Goal: Transaction & Acquisition: Purchase product/service

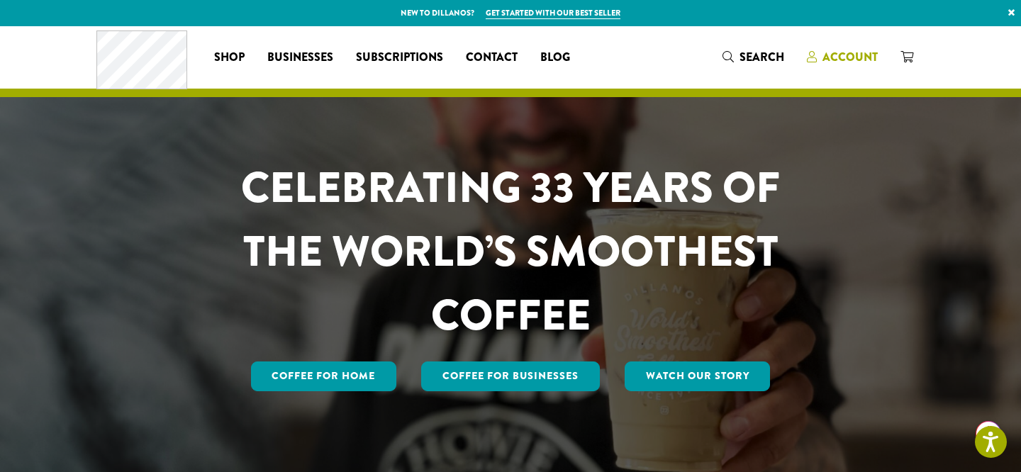
click at [851, 50] on span "Account" at bounding box center [849, 57] width 55 height 16
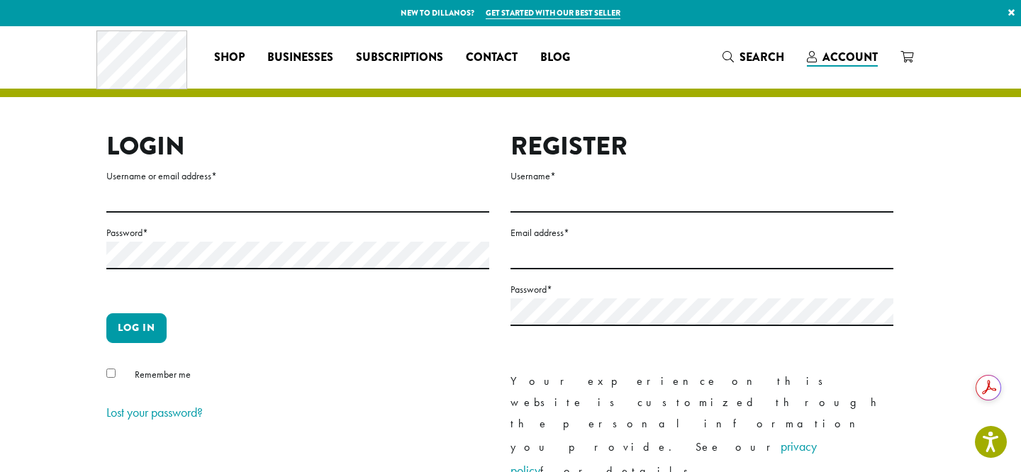
click at [91, 194] on div "Login Username or email address * Password * Log in Remember me Lost your passw…" at bounding box center [510, 320] width 851 height 589
click at [125, 203] on input "Username or email address *" at bounding box center [297, 199] width 383 height 28
type input "**********"
click at [140, 323] on button "Log in" at bounding box center [136, 328] width 60 height 30
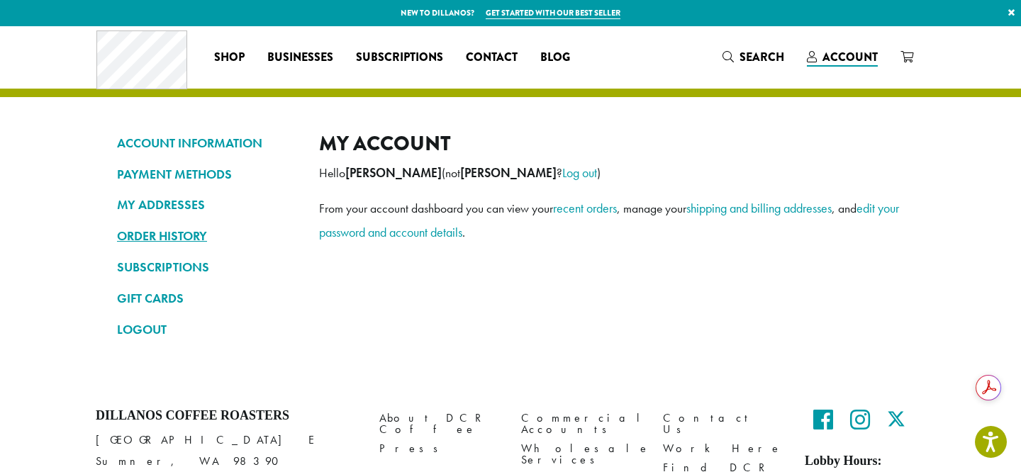
click at [162, 240] on link "ORDER HISTORY" at bounding box center [207, 236] width 181 height 24
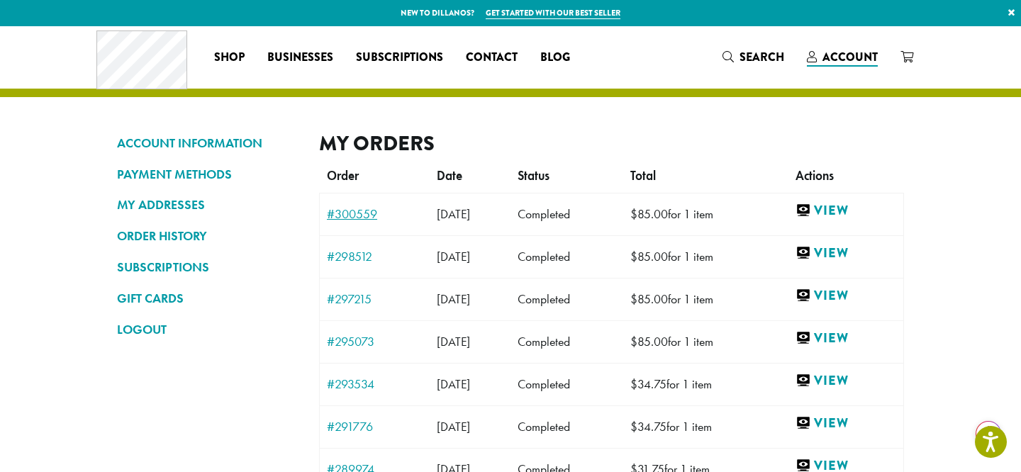
click at [357, 213] on link "#300559" at bounding box center [375, 214] width 96 height 13
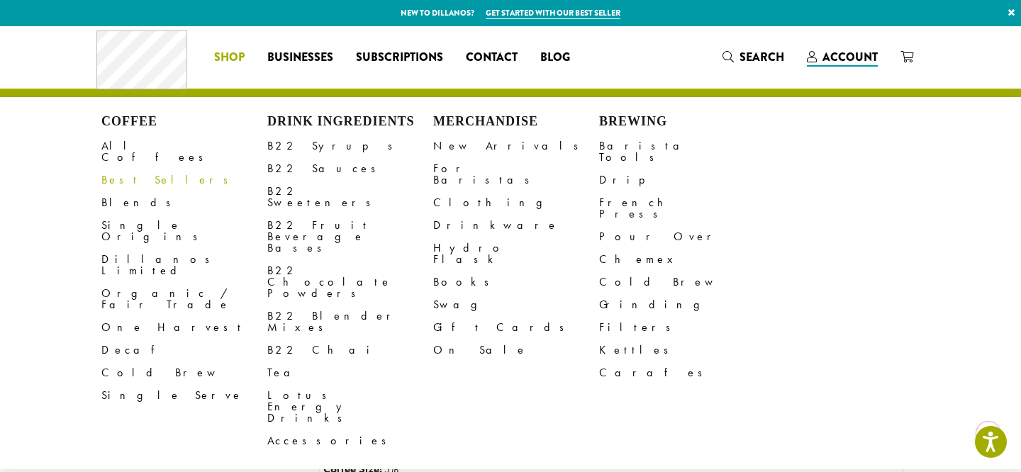
click at [139, 169] on link "Best Sellers" at bounding box center [184, 180] width 166 height 23
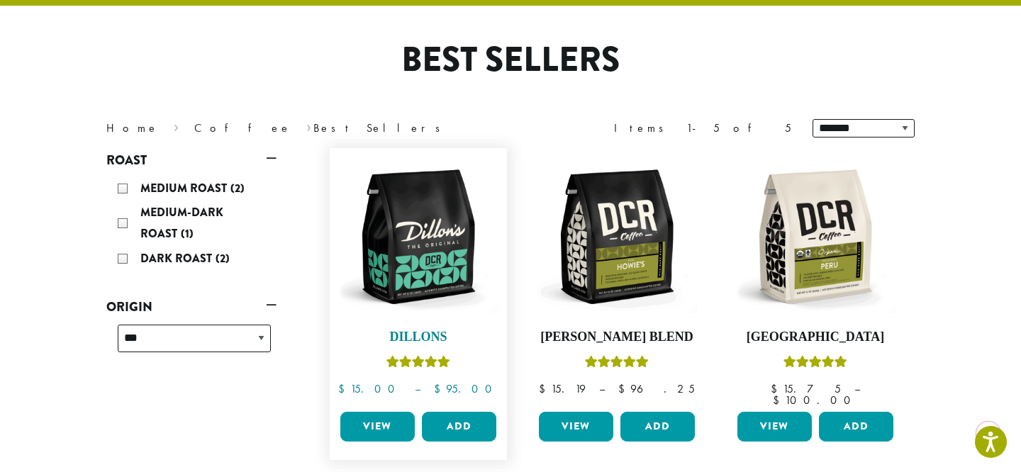
scroll to position [110, 0]
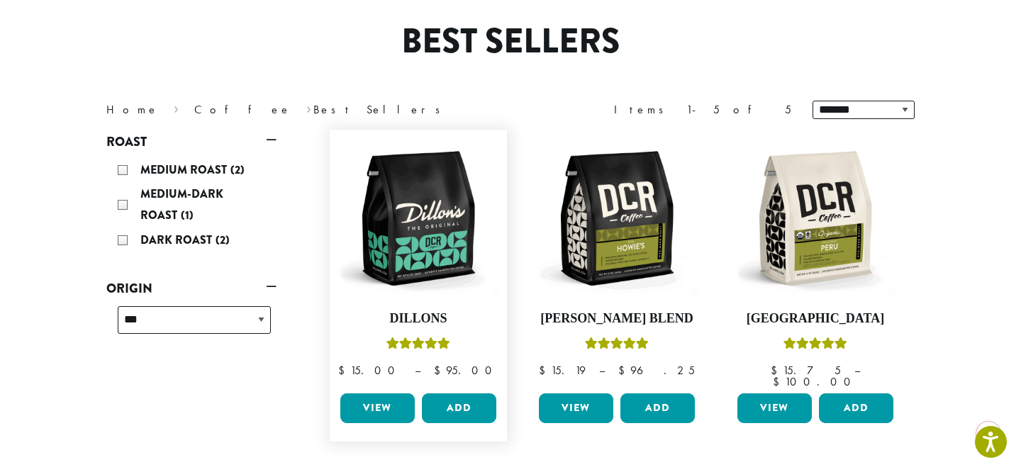
click at [371, 398] on link "View" at bounding box center [377, 408] width 74 height 30
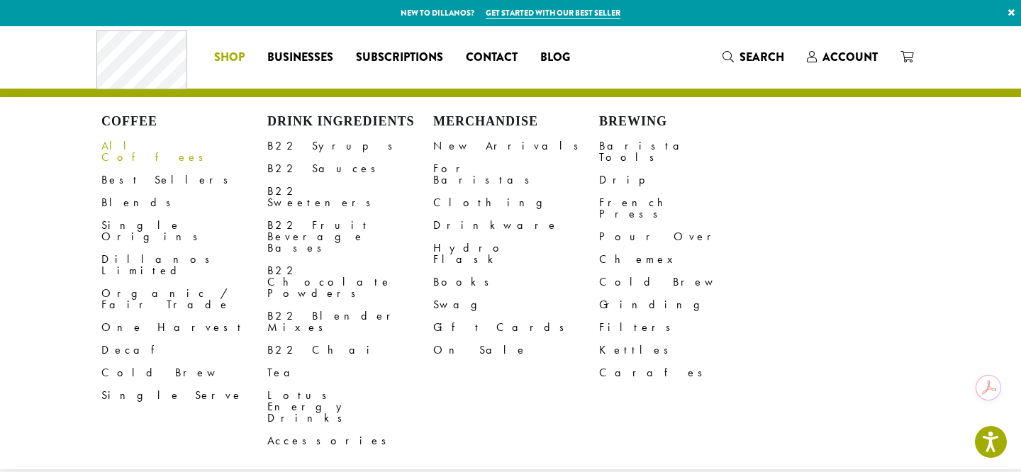
click at [136, 145] on link "All Coffees" at bounding box center [184, 152] width 166 height 34
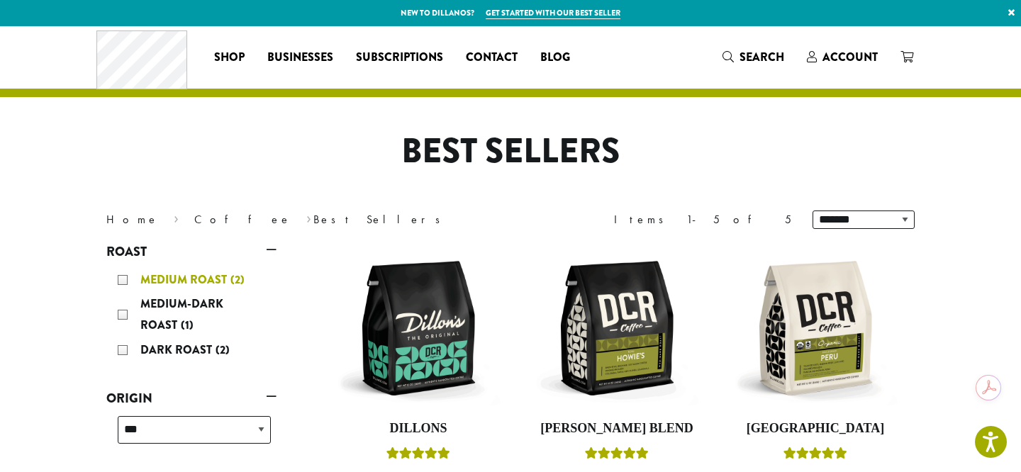
click at [124, 282] on div "Medium Roast (2)" at bounding box center [194, 279] width 153 height 21
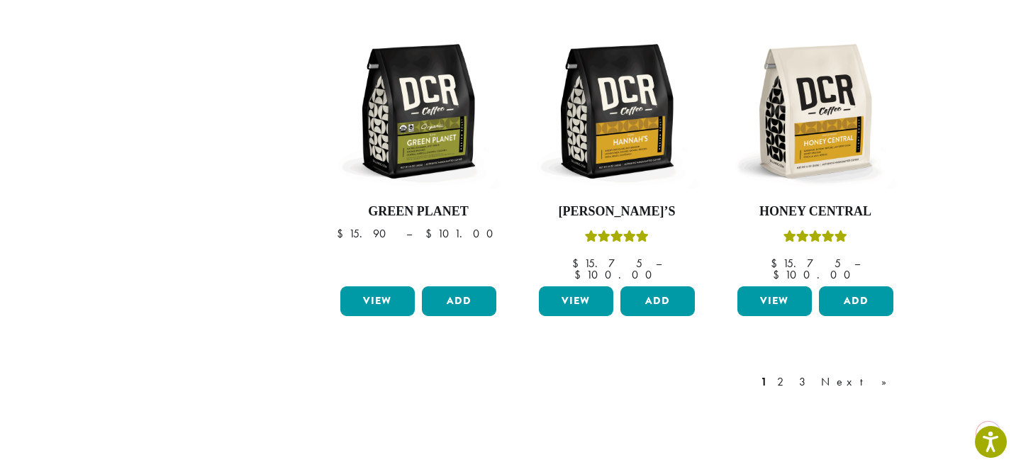
scroll to position [1283, 0]
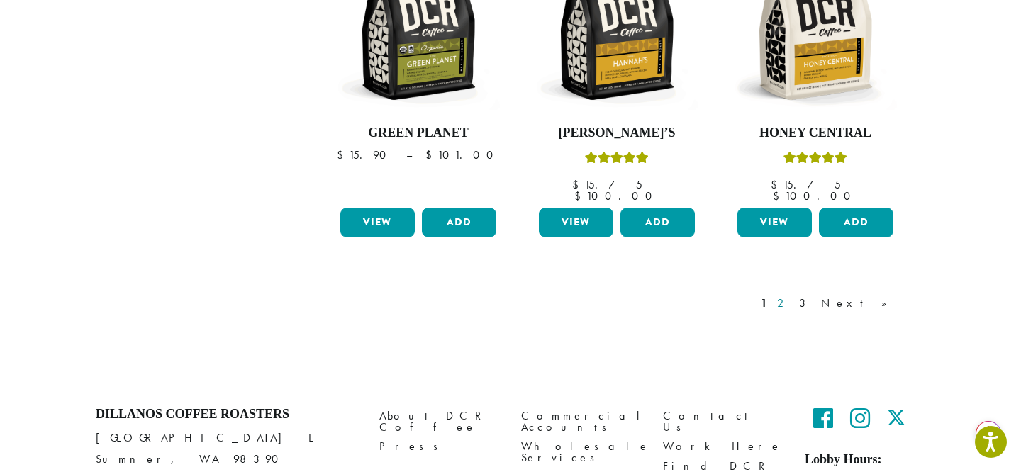
click at [792, 295] on link "2" at bounding box center [783, 303] width 18 height 17
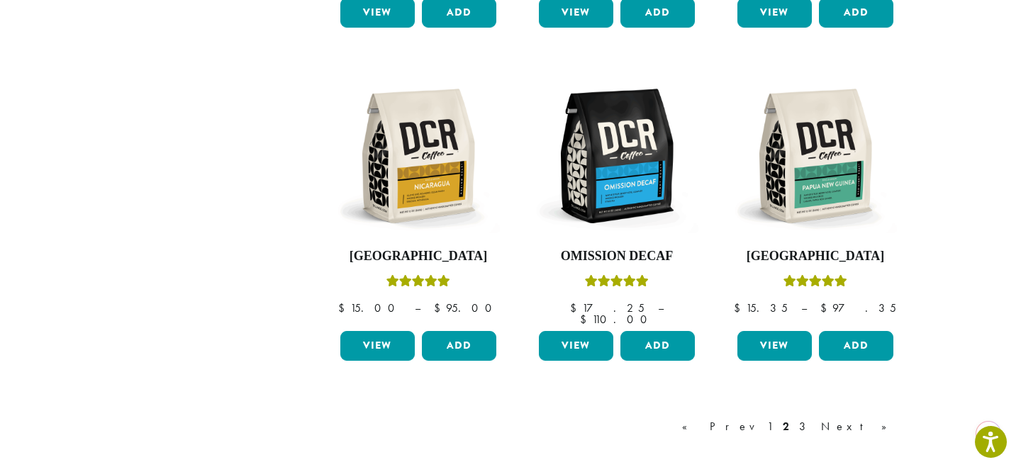
scroll to position [1180, 0]
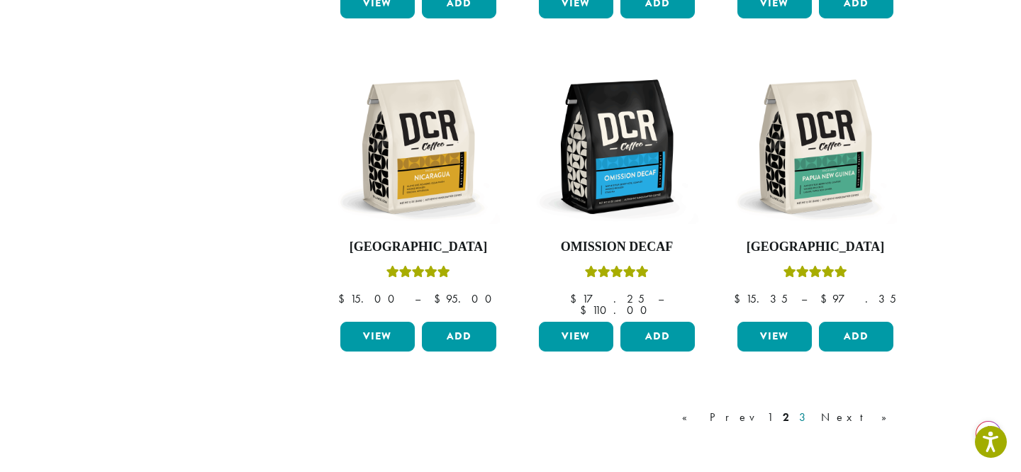
click at [814, 409] on link "3" at bounding box center [805, 417] width 18 height 17
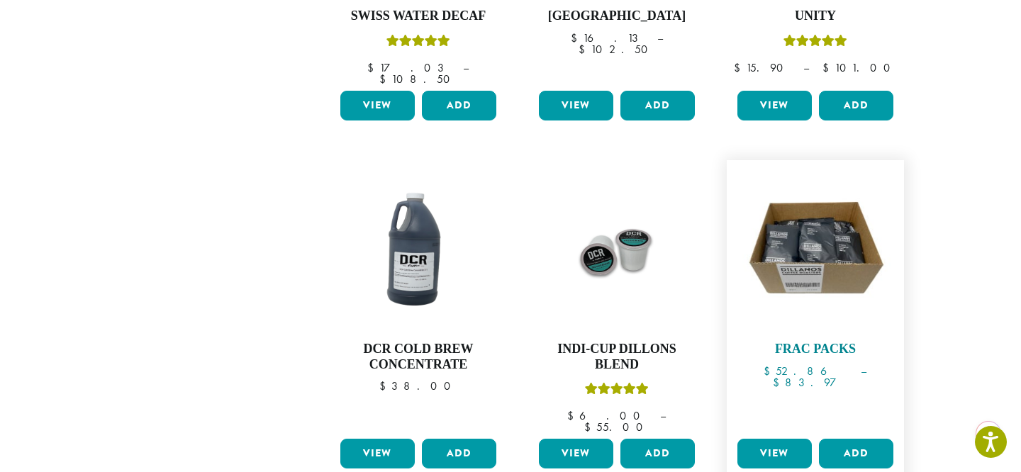
scroll to position [1164, 0]
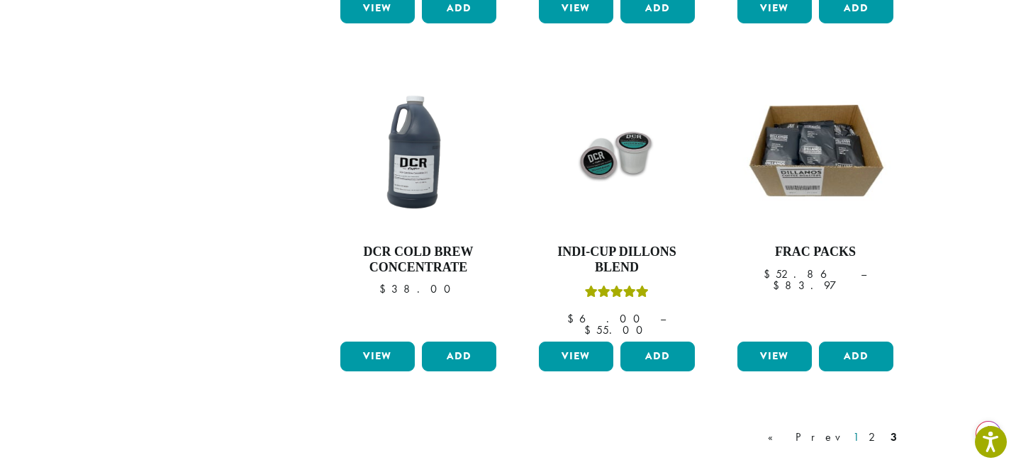
click at [861, 429] on link "1" at bounding box center [855, 437] width 11 height 17
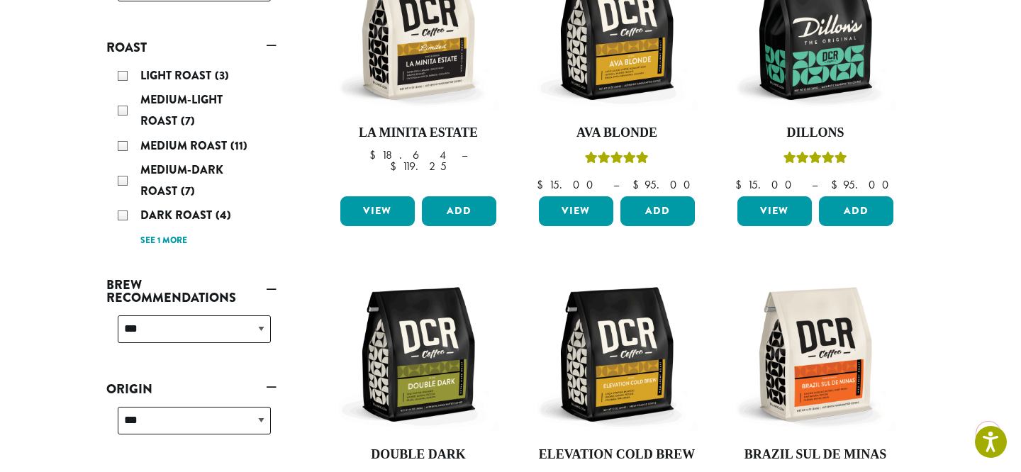
scroll to position [87, 0]
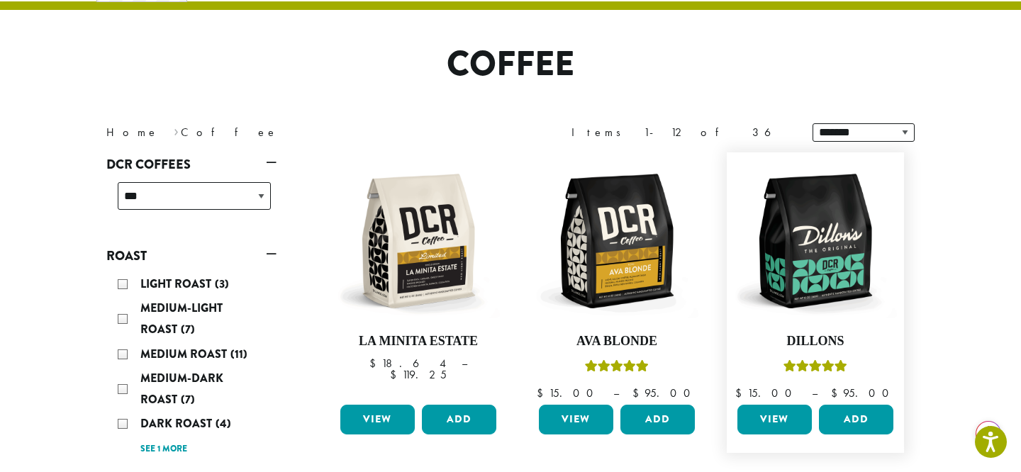
click at [774, 412] on link "View" at bounding box center [774, 420] width 74 height 30
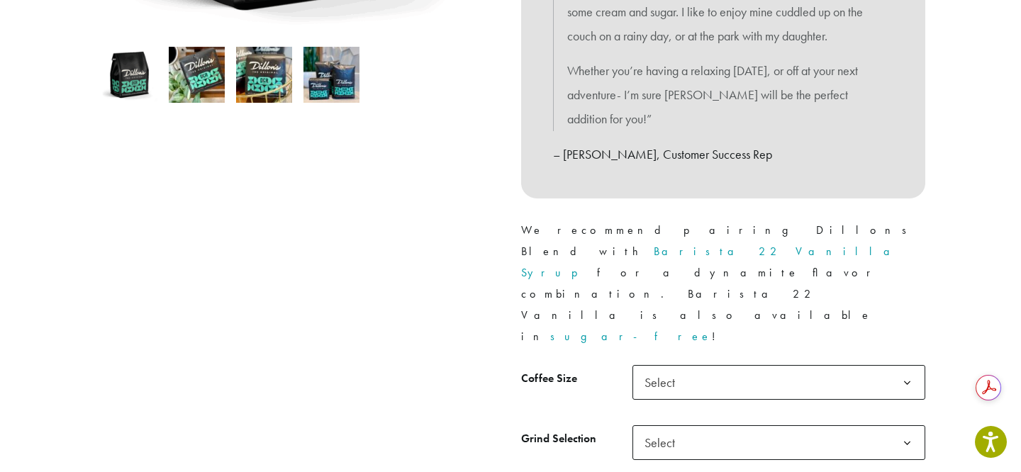
scroll to position [491, 0]
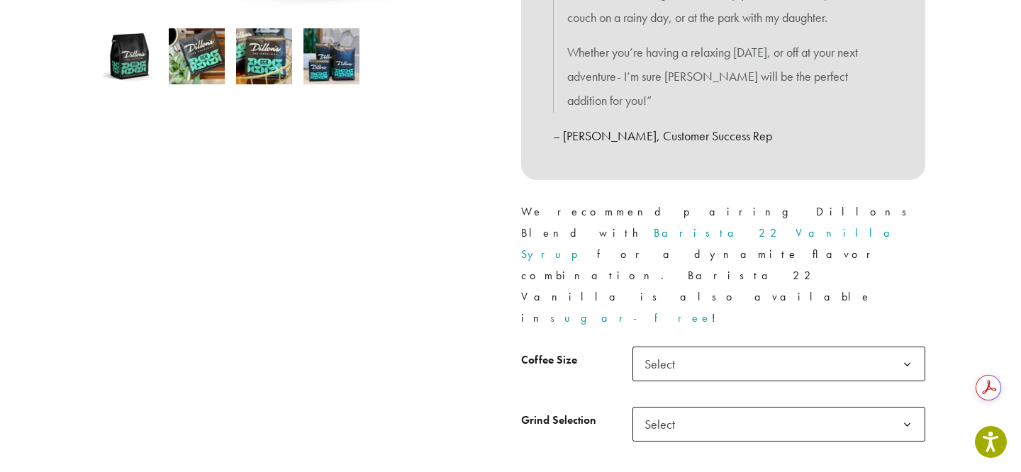
click at [846, 347] on span "Select" at bounding box center [778, 364] width 293 height 35
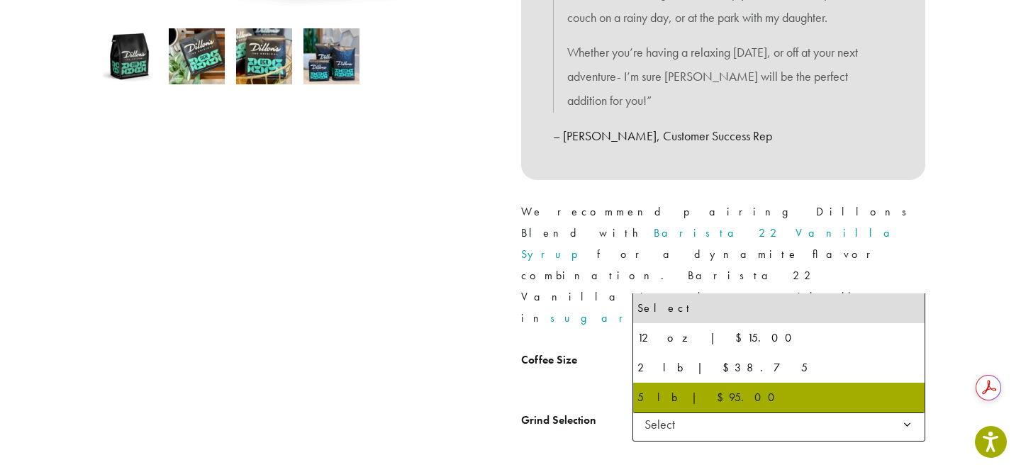
select select "**********"
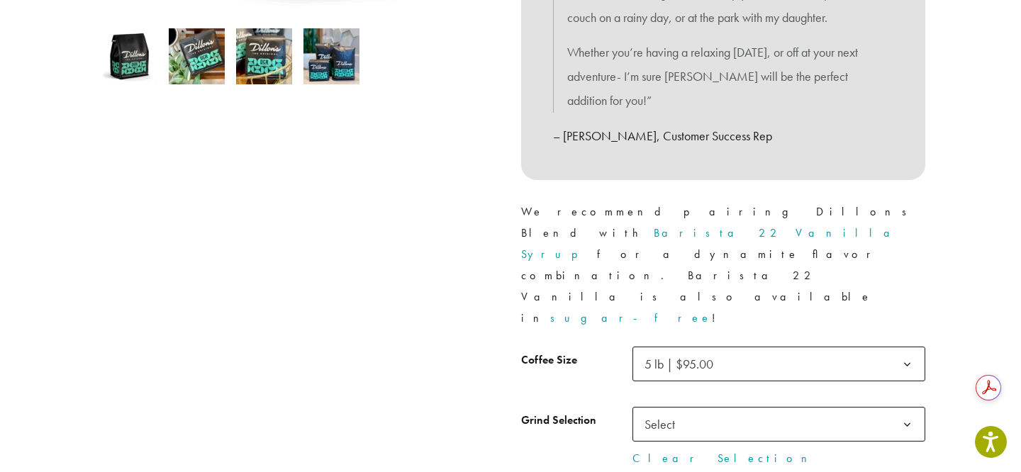
click at [691, 407] on span "Select" at bounding box center [778, 424] width 293 height 35
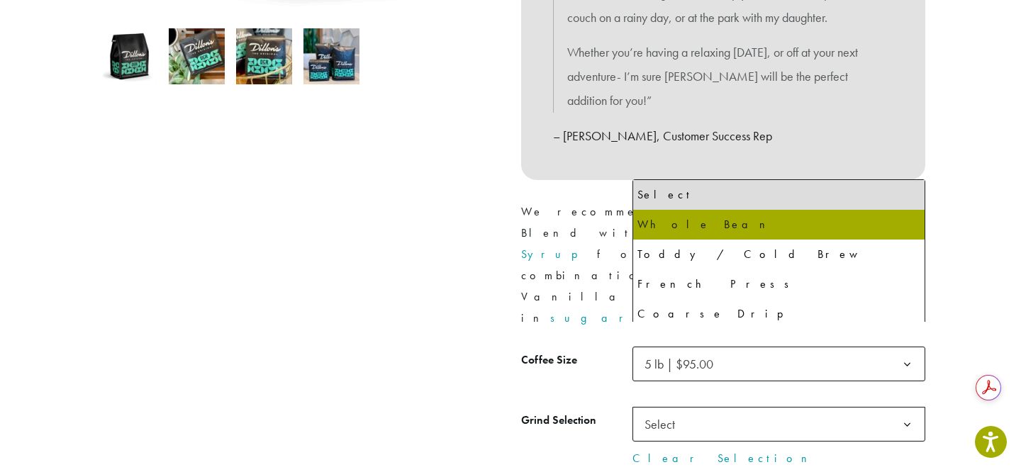
select select "**********"
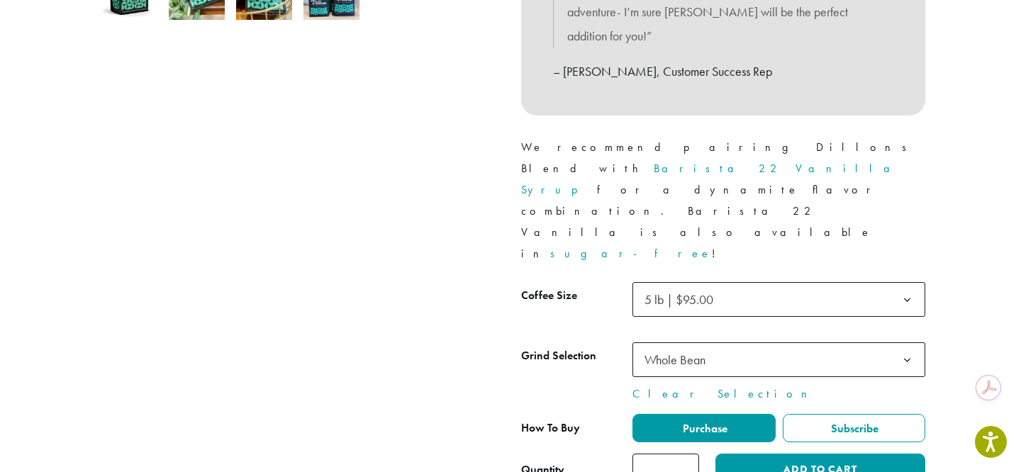
scroll to position [599, 0]
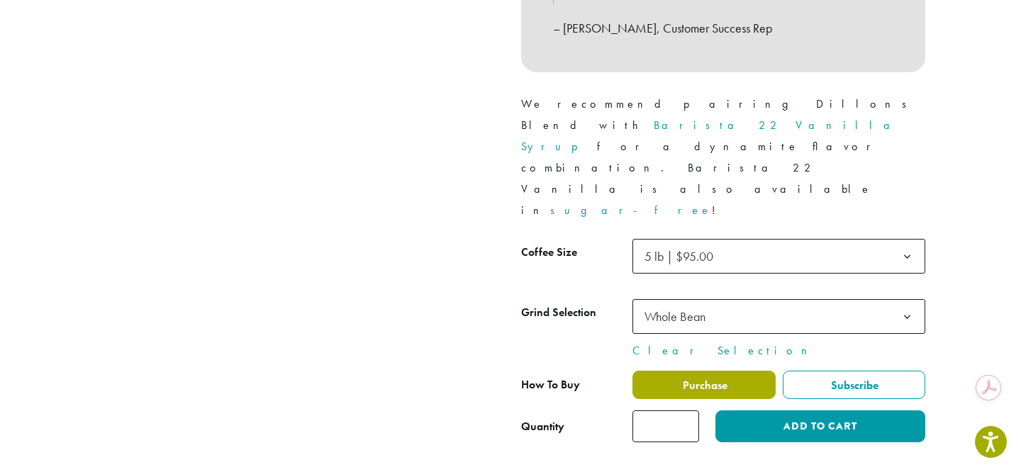
click at [676, 371] on label "Purchase" at bounding box center [703, 385] width 143 height 28
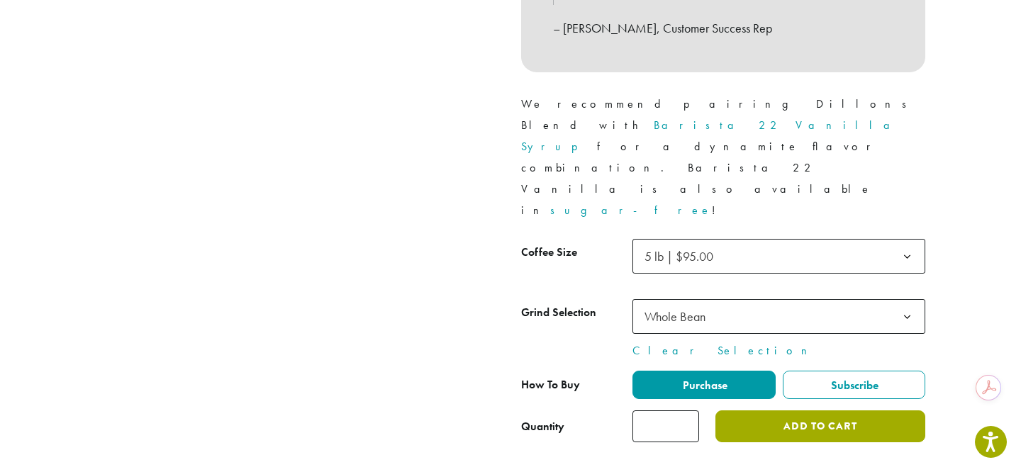
click at [779, 410] on button "Add to cart" at bounding box center [820, 426] width 210 height 32
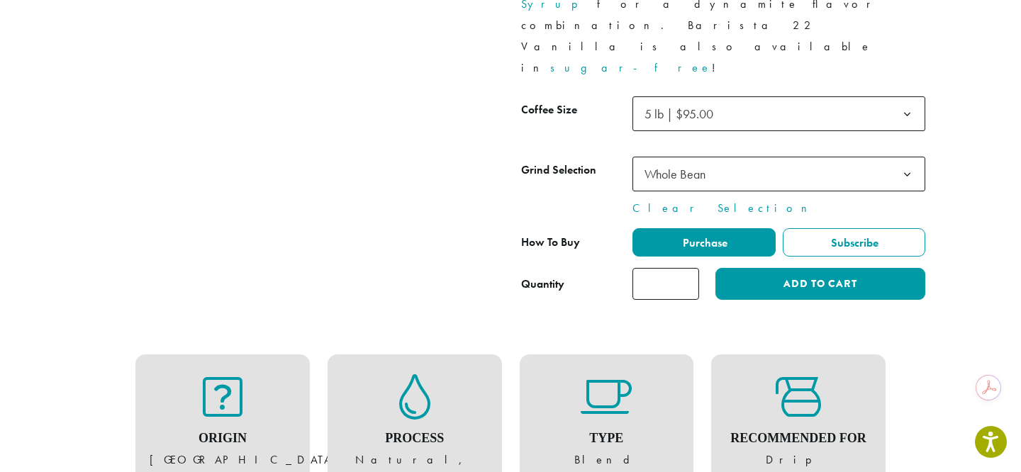
scroll to position [666, 0]
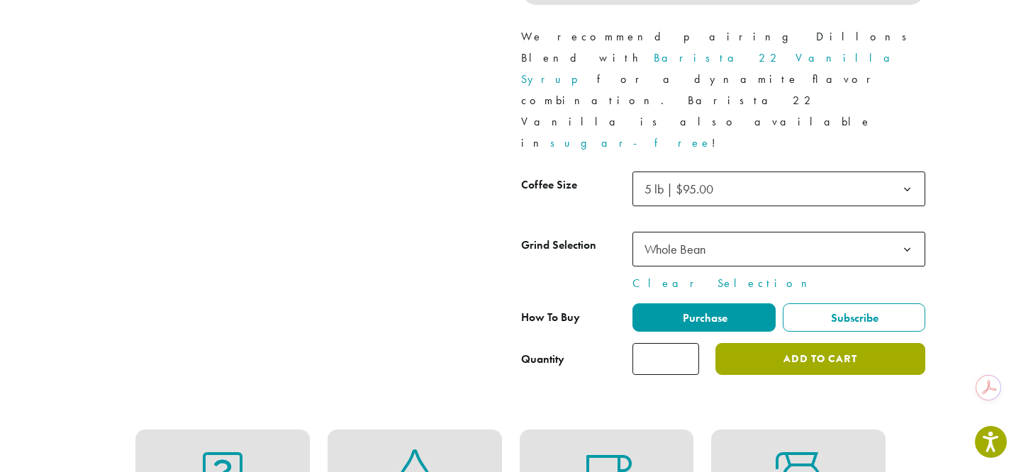
click at [778, 343] on button "Add to cart" at bounding box center [820, 359] width 210 height 32
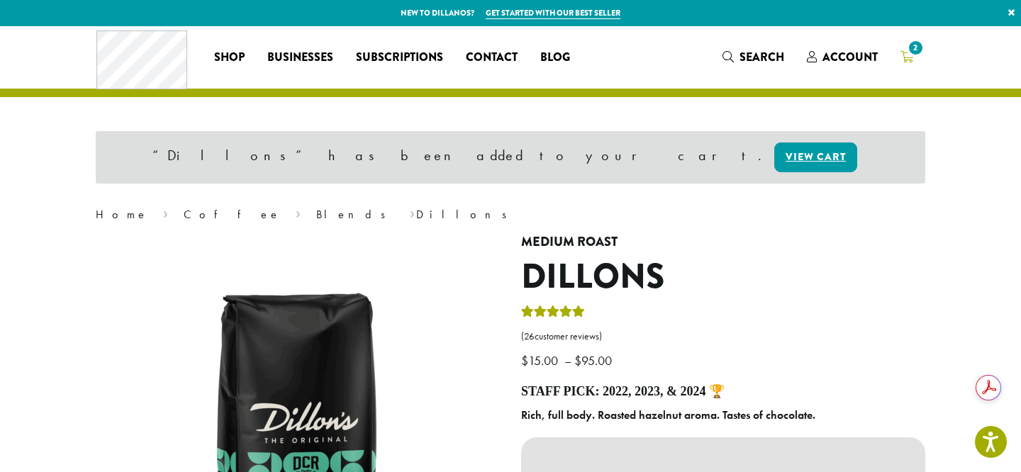
click at [908, 50] on span "2" at bounding box center [915, 47] width 19 height 19
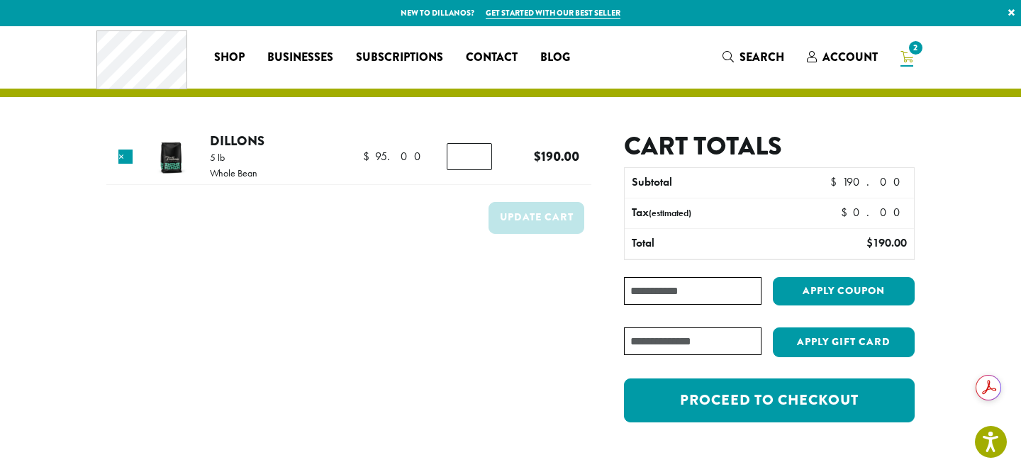
type input "*"
click at [477, 160] on input "*" at bounding box center [469, 156] width 45 height 27
click at [523, 218] on button "Update cart" at bounding box center [536, 218] width 96 height 32
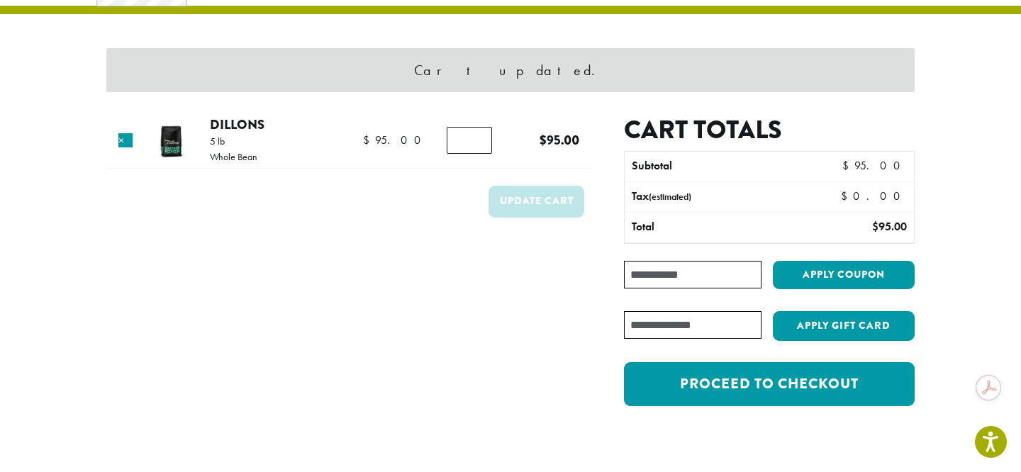
scroll to position [101, 0]
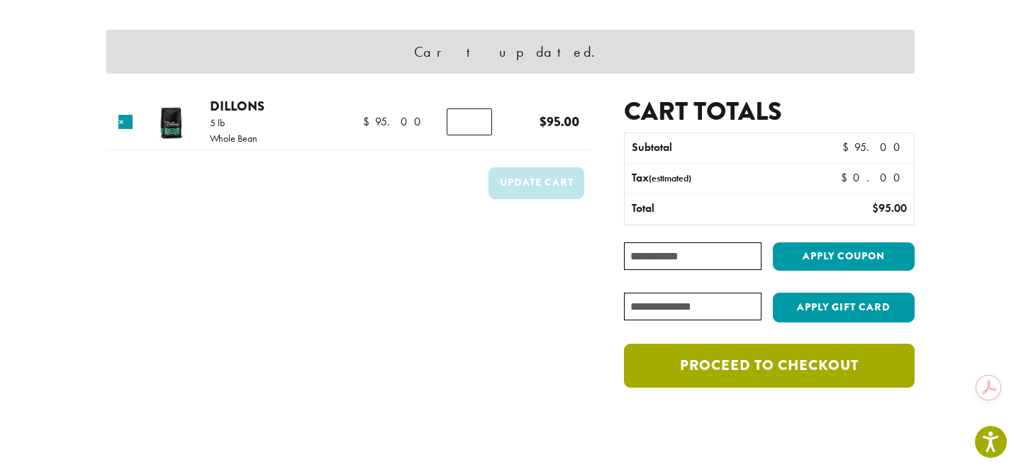
click at [721, 368] on link "Proceed to checkout" at bounding box center [769, 366] width 291 height 44
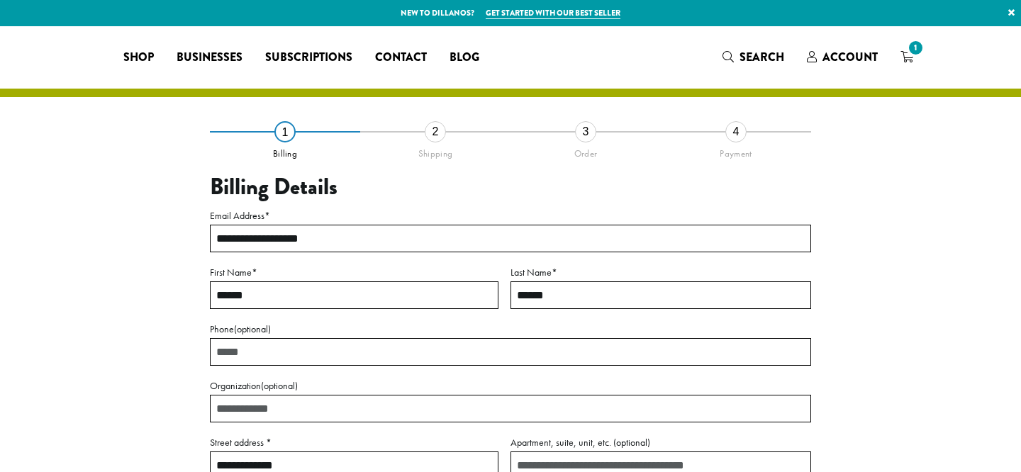
select select "**"
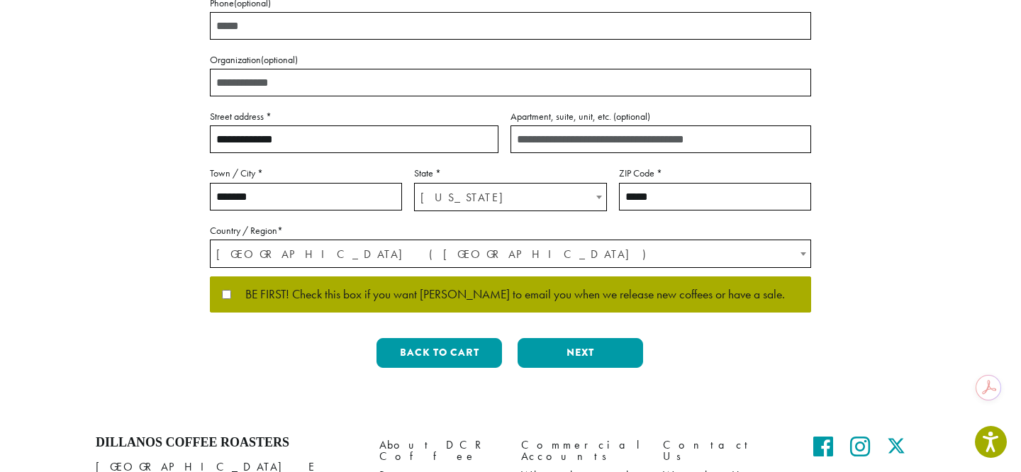
scroll to position [335, 0]
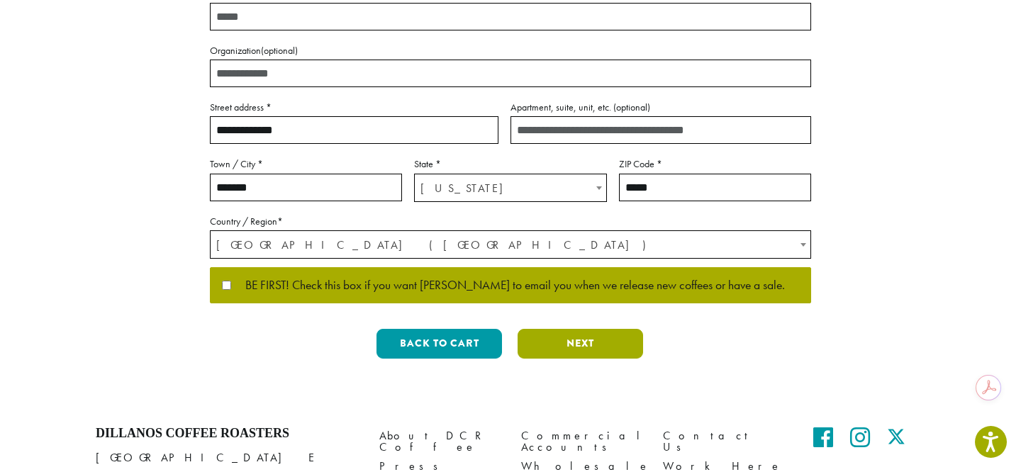
click at [572, 342] on button "Next" at bounding box center [580, 344] width 125 height 30
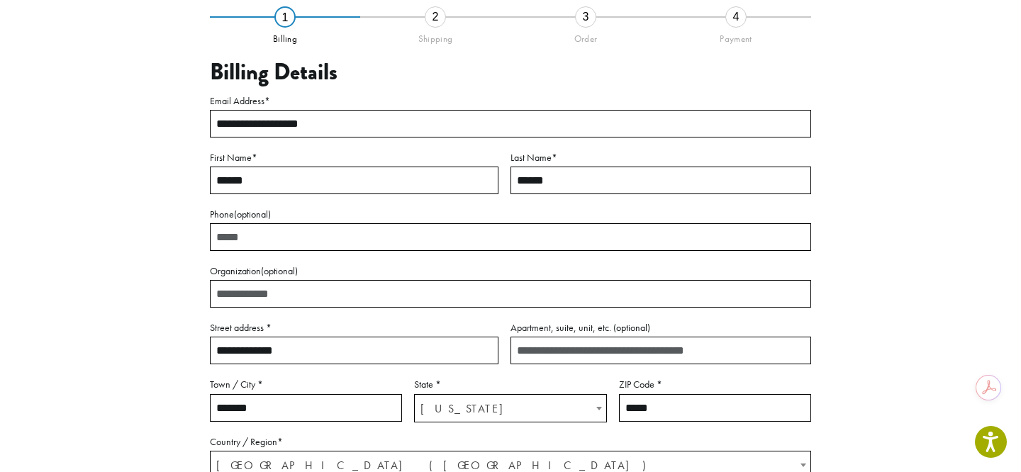
scroll to position [82, 0]
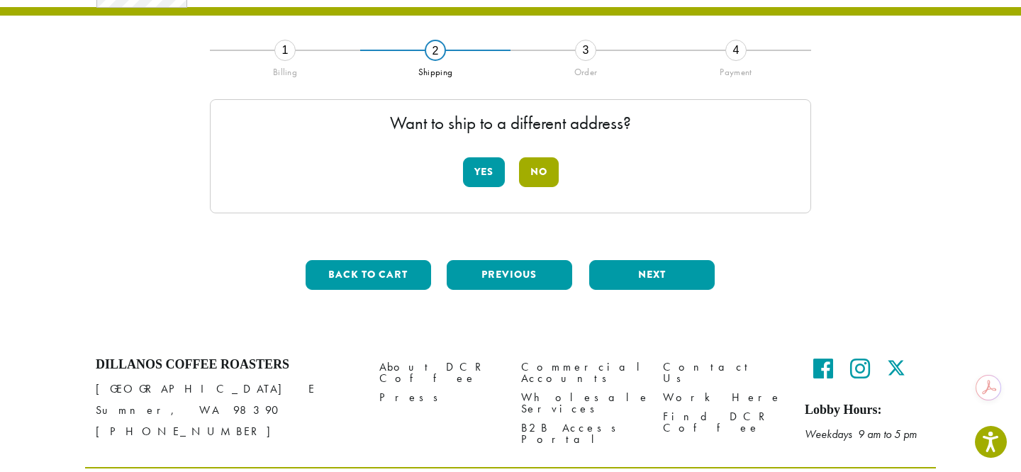
click at [539, 173] on button "No" at bounding box center [539, 172] width 40 height 30
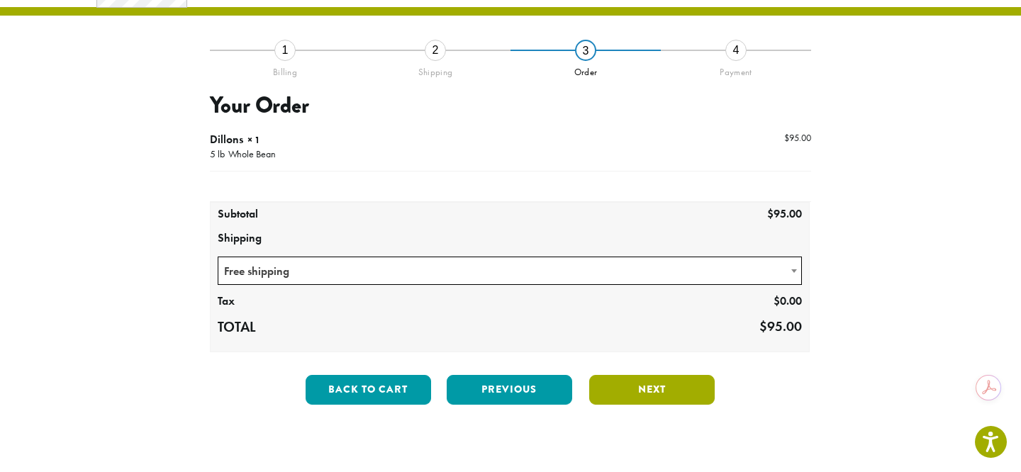
click at [618, 387] on button "Next" at bounding box center [651, 390] width 125 height 30
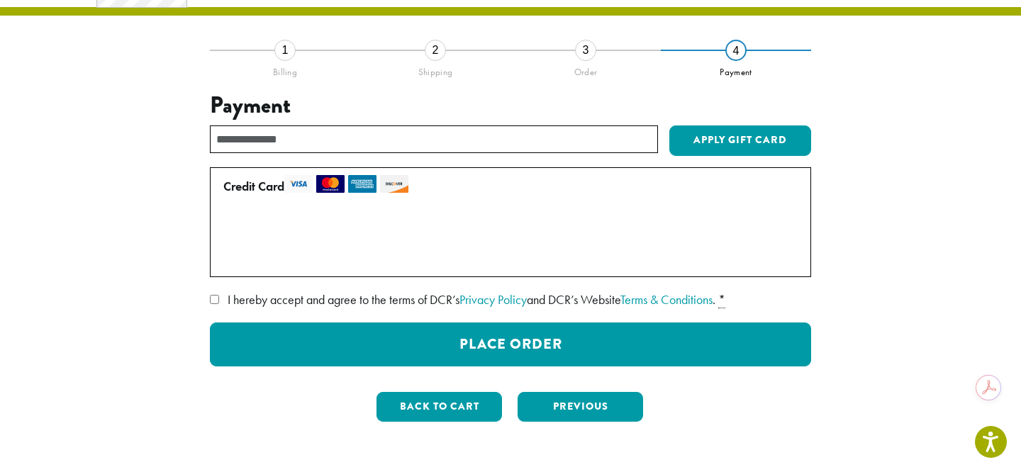
click at [227, 254] on label "Use a new card" at bounding box center [507, 257] width 569 height 23
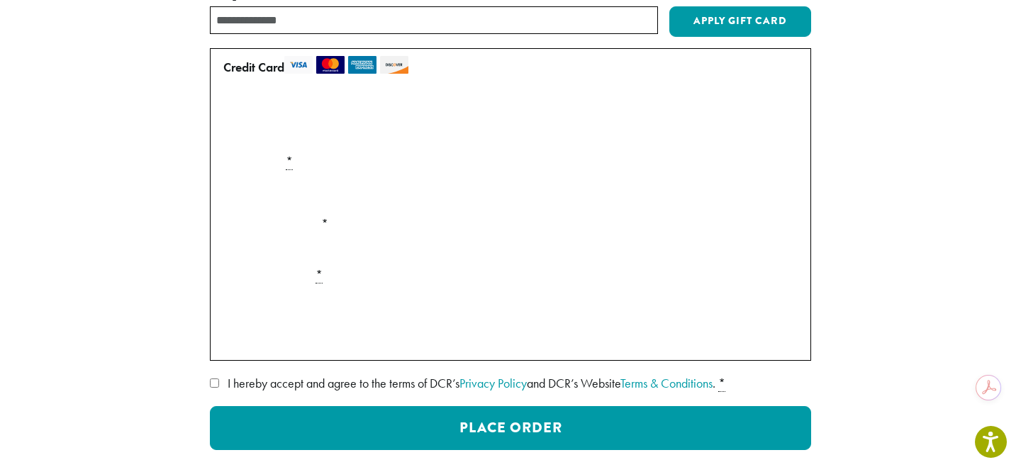
scroll to position [210, 0]
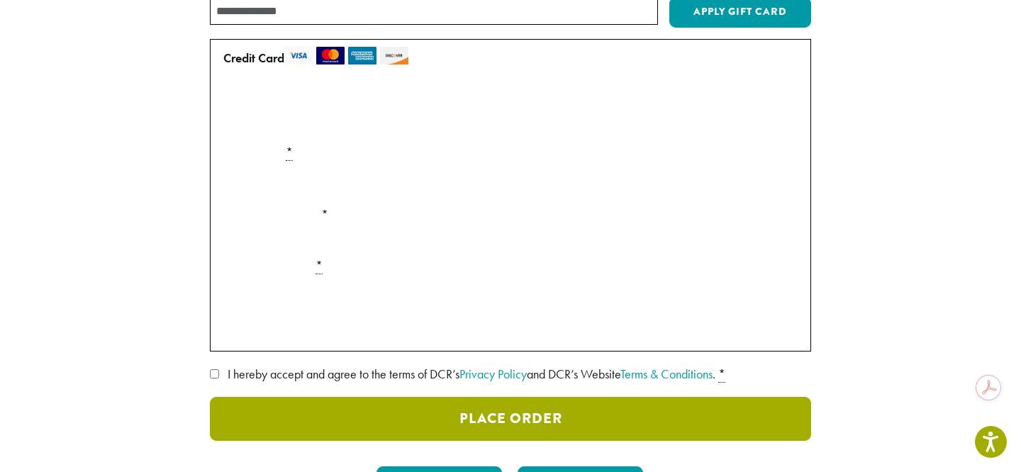
click at [323, 417] on button "Place Order" at bounding box center [510, 419] width 601 height 44
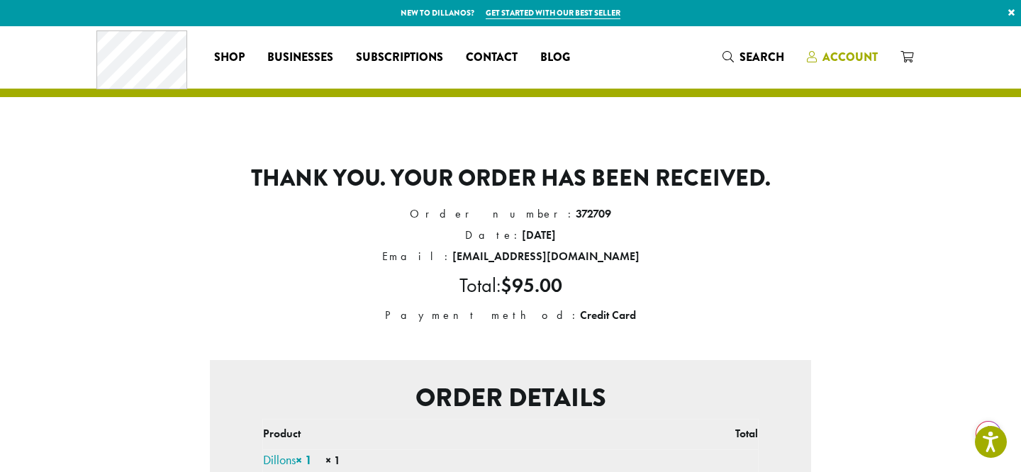
click at [861, 54] on span "Account" at bounding box center [849, 57] width 55 height 16
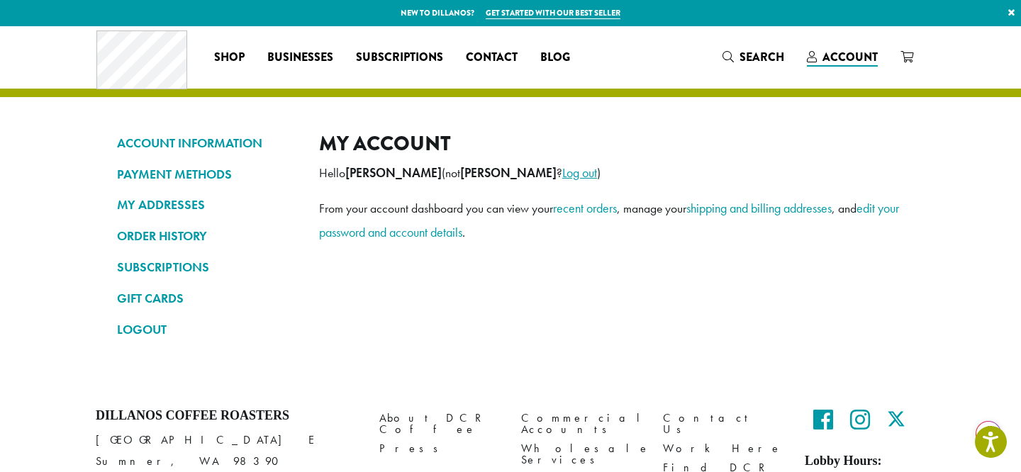
click at [562, 174] on link "Log out" at bounding box center [579, 172] width 35 height 16
